Goal: Complete application form

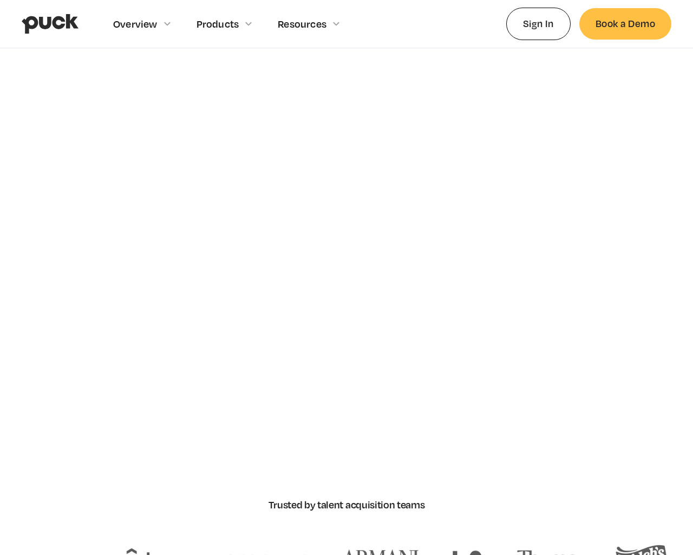
scroll to position [4630, 0]
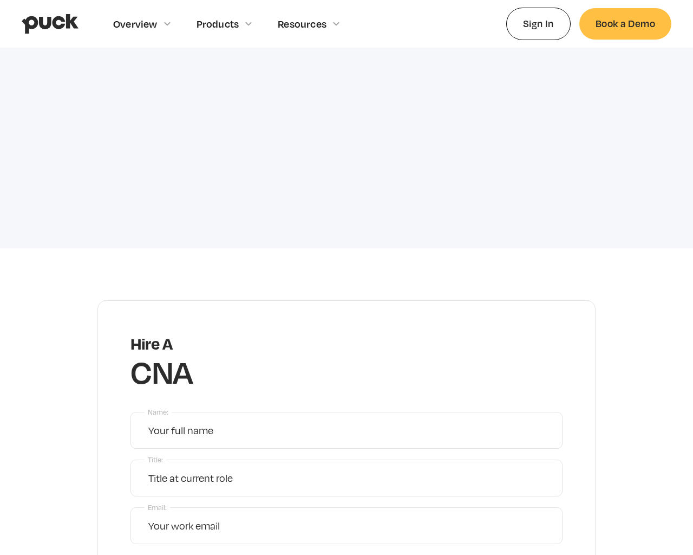
type input "[EMAIL_ADDRESS]"
type input "xsjyBldb"
type input "Mr."
type input "[EMAIL_ADDRESS]"
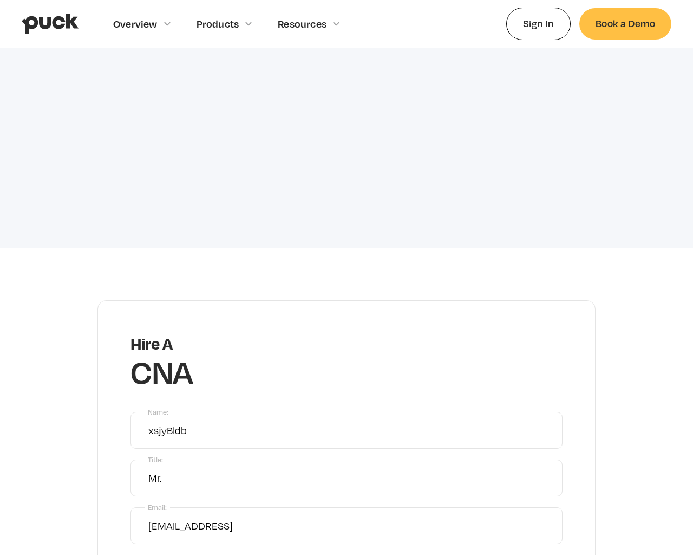
type input "Please wait..."
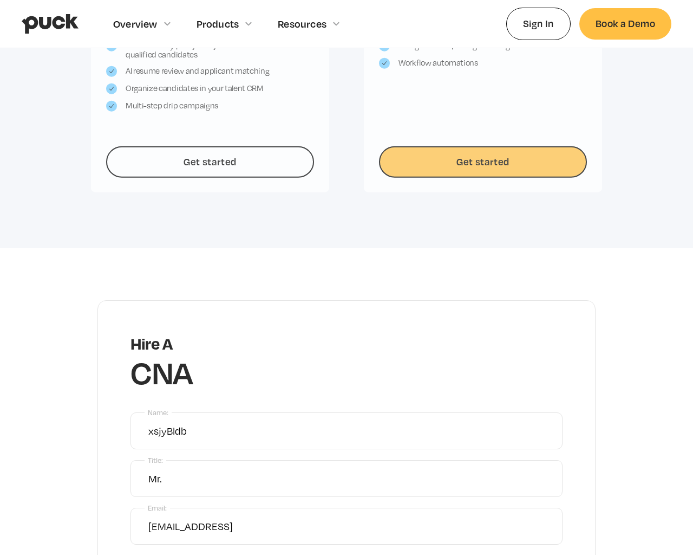
scroll to position [4756, 0]
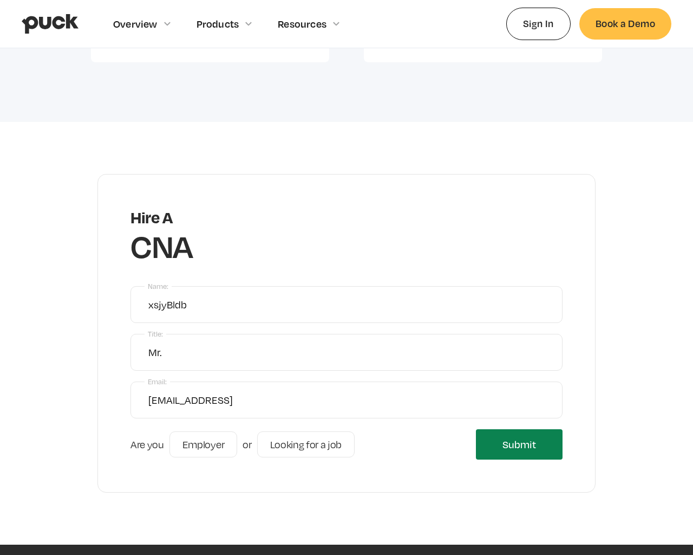
type input "Please wait..."
radio input "true"
radio input "false"
type input "Submitting..."
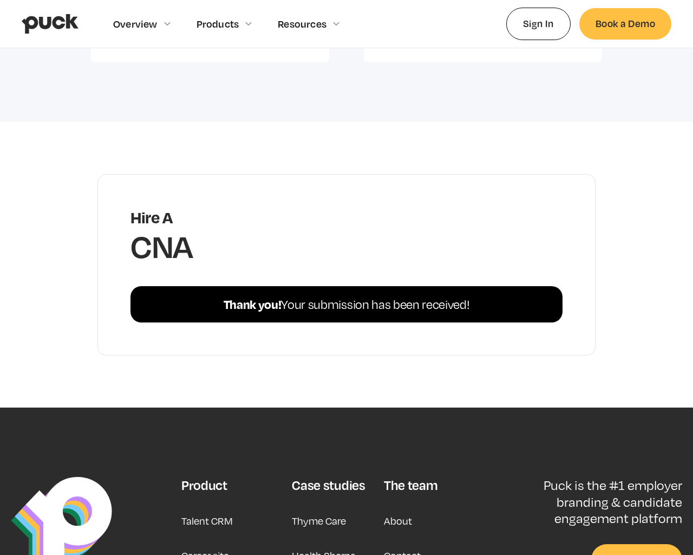
scroll to position [4620, 0]
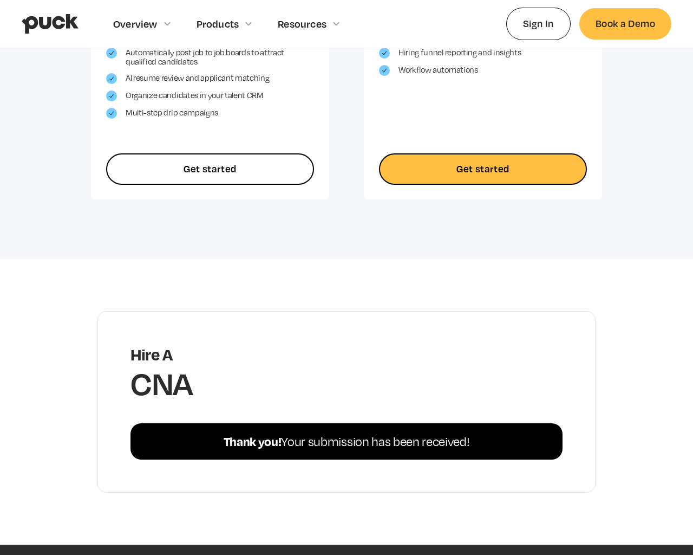
scroll to position [4620, 0]
